Goal: Task Accomplishment & Management: Manage account settings

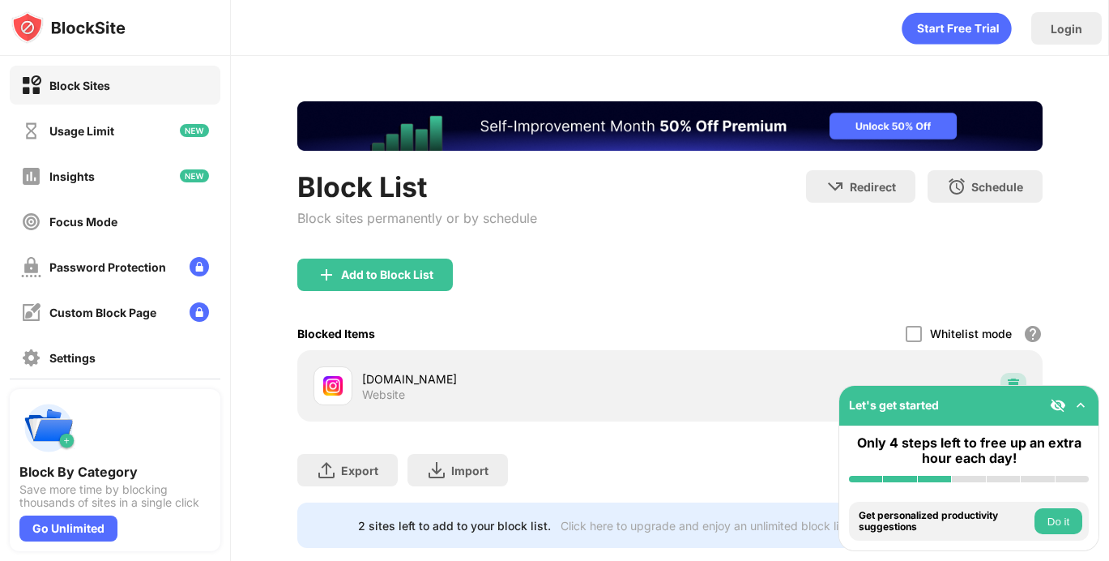
click at [1015, 374] on div at bounding box center [1014, 386] width 26 height 26
